Goal: Check status: Check status

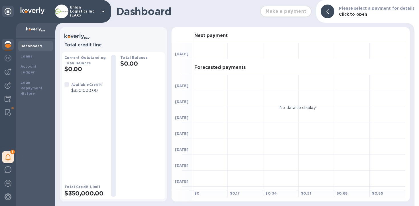
click at [41, 48] on div "Dashboard" at bounding box center [36, 46] width 30 height 6
click at [7, 100] on img at bounding box center [8, 99] width 7 height 7
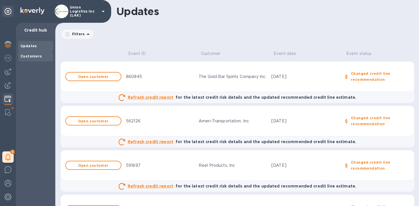
click at [36, 57] on b "Customers" at bounding box center [32, 56] width 22 height 4
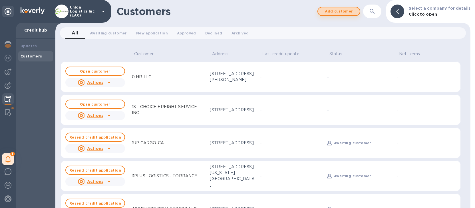
click at [332, 13] on span "Add customer" at bounding box center [338, 11] width 33 height 7
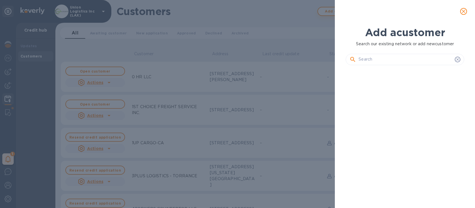
scroll to position [119, 121]
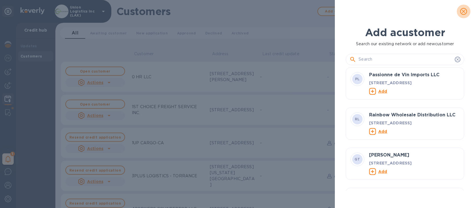
click at [419, 12] on icon "close" at bounding box center [463, 12] width 6 height 6
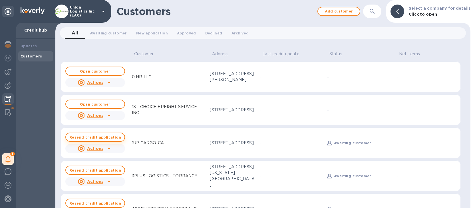
click at [93, 139] on b "Resend credit application" at bounding box center [95, 137] width 52 height 4
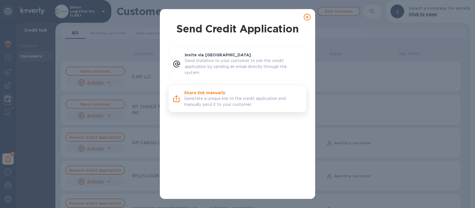
click at [201, 97] on p "Generate a unique link to the credit application and manually send it to your c…" at bounding box center [243, 102] width 118 height 12
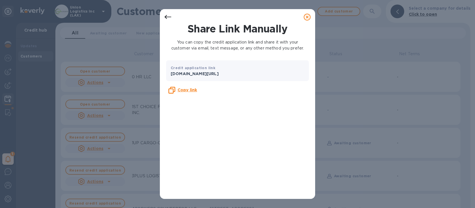
click at [307, 15] on icon at bounding box center [306, 17] width 7 height 7
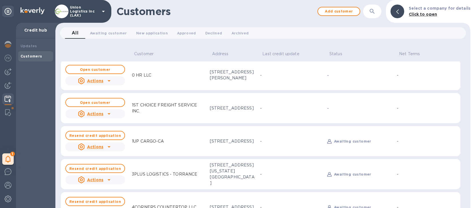
scroll to position [0, 0]
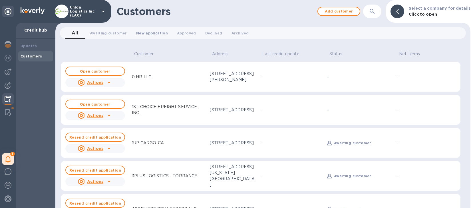
click at [151, 32] on span "New application 0" at bounding box center [152, 33] width 32 height 6
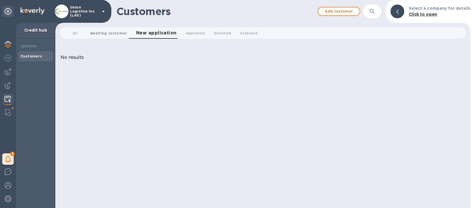
click at [101, 33] on span "Awaiting customer 0" at bounding box center [108, 33] width 37 height 6
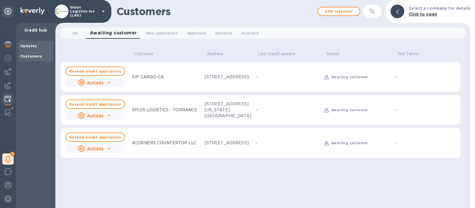
click at [24, 46] on b "Updates" at bounding box center [29, 46] width 17 height 4
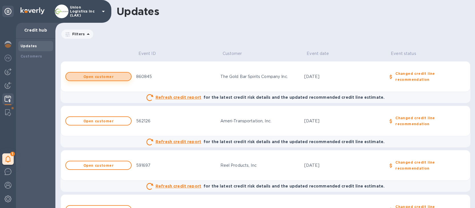
click at [116, 77] on span "Open customer" at bounding box center [98, 77] width 56 height 4
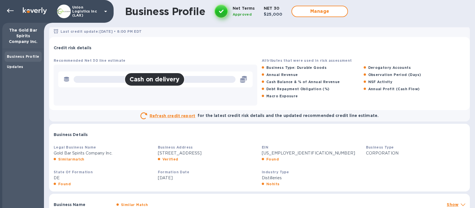
scroll to position [4, 0]
